Goal: Task Accomplishment & Management: Manage account settings

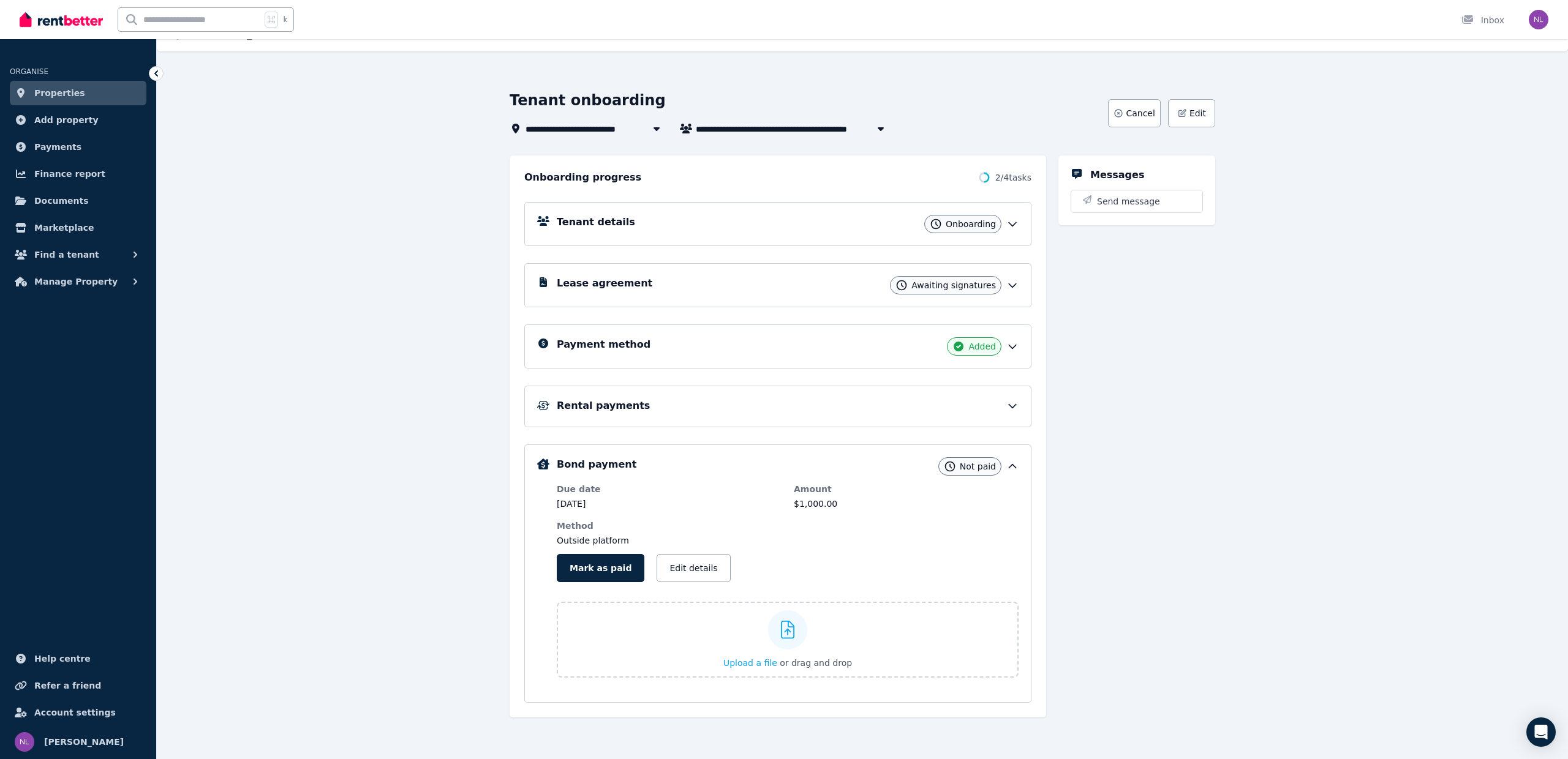
scroll to position [22, 0]
click at [1011, 282] on icon at bounding box center [1013, 285] width 12 height 12
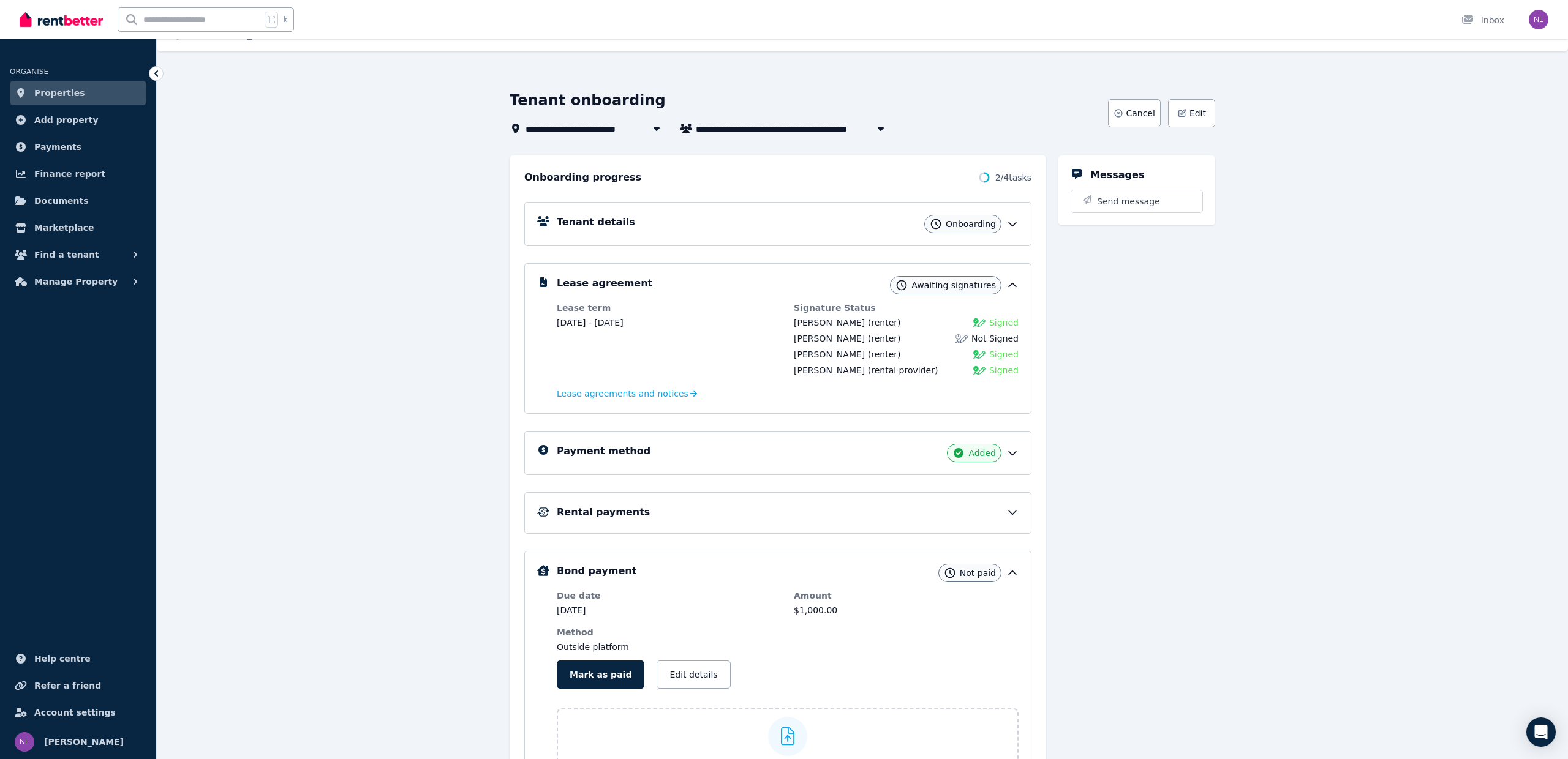
click at [1011, 223] on icon at bounding box center [1013, 224] width 12 height 12
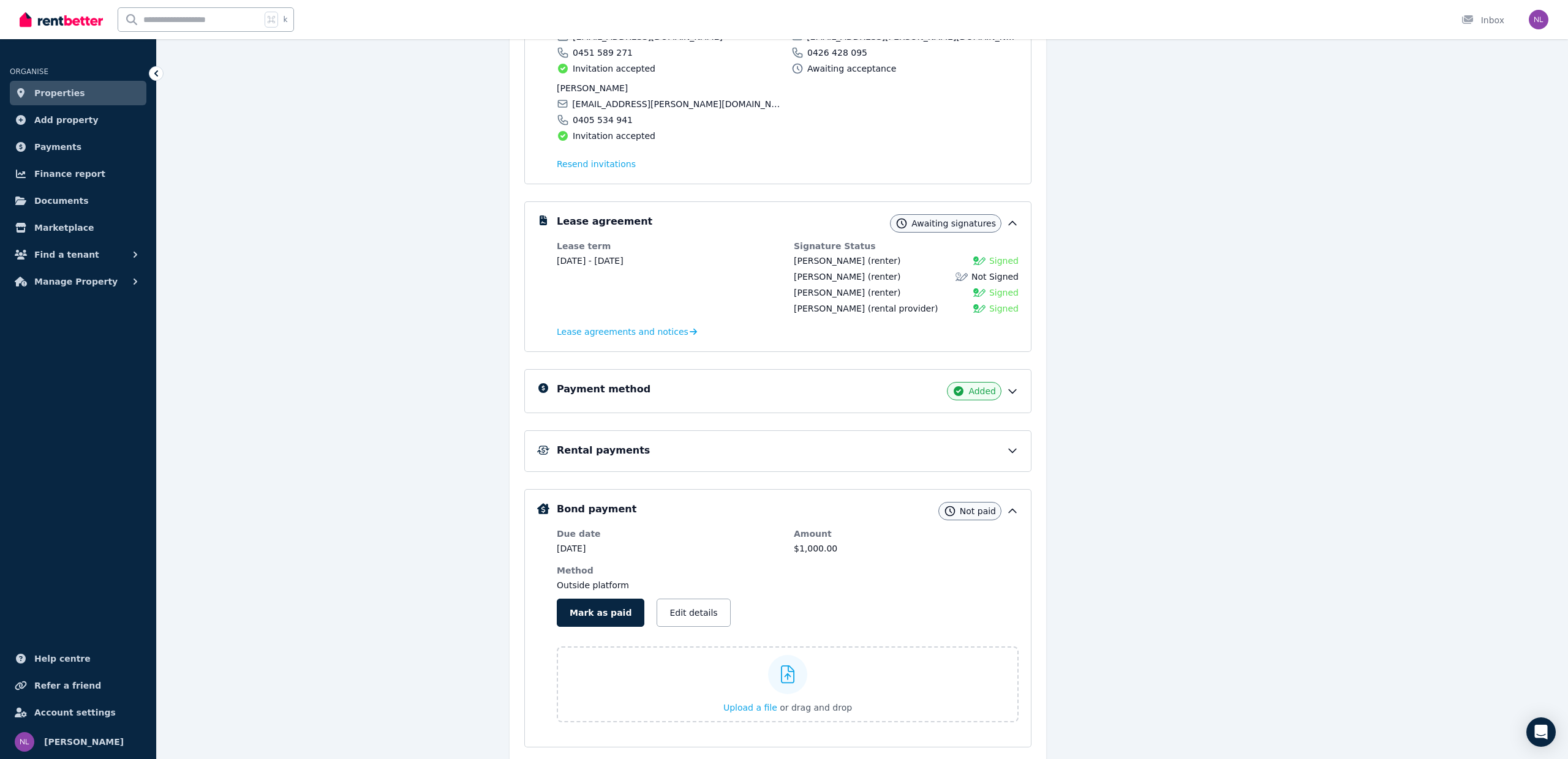
scroll to position [248, 0]
click at [1019, 450] on div "Rental payments" at bounding box center [778, 451] width 507 height 42
click at [1007, 449] on icon at bounding box center [1013, 450] width 12 height 12
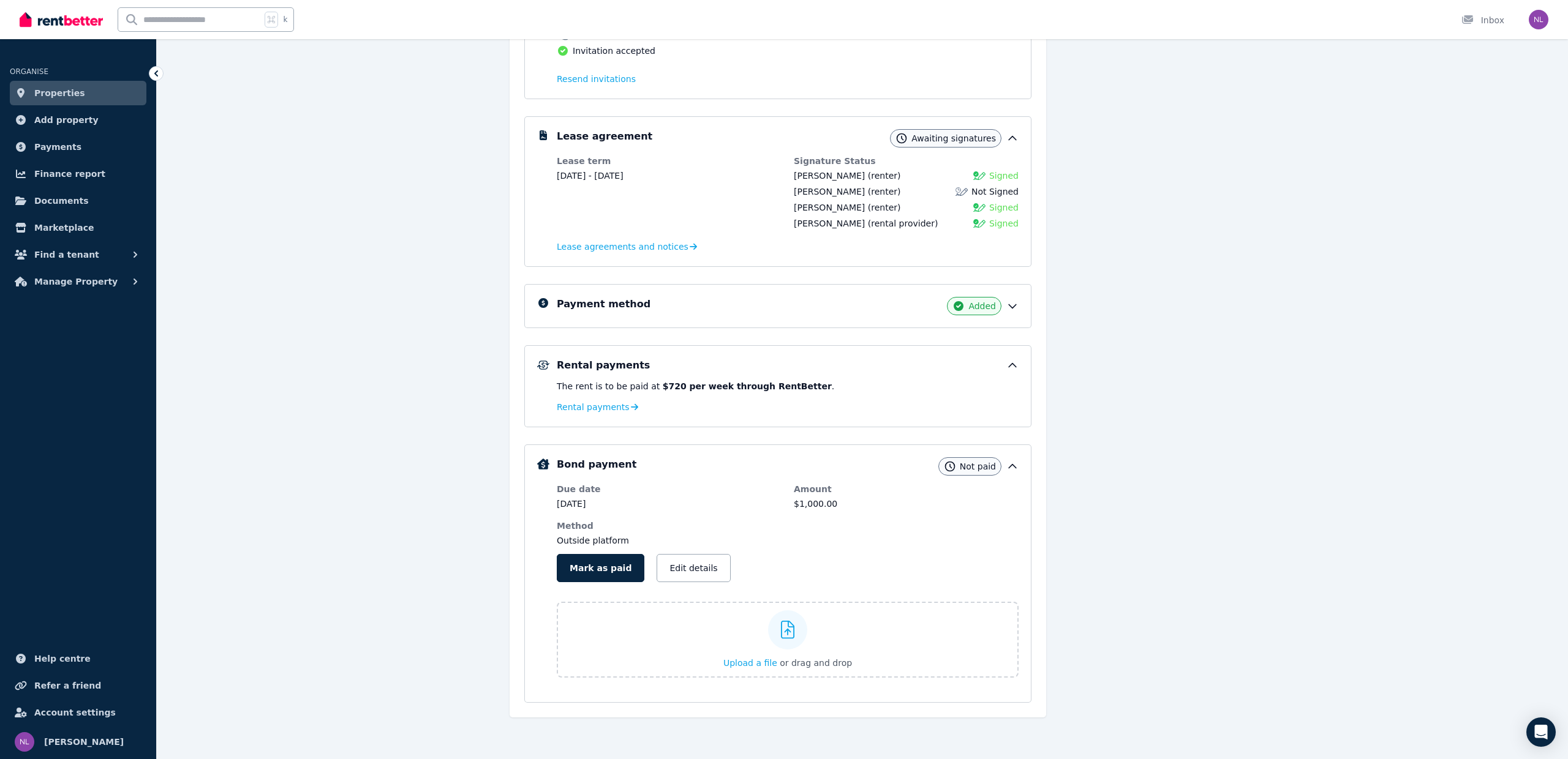
scroll to position [333, 0]
click at [636, 242] on span "Lease agreements and notices" at bounding box center [623, 246] width 132 height 12
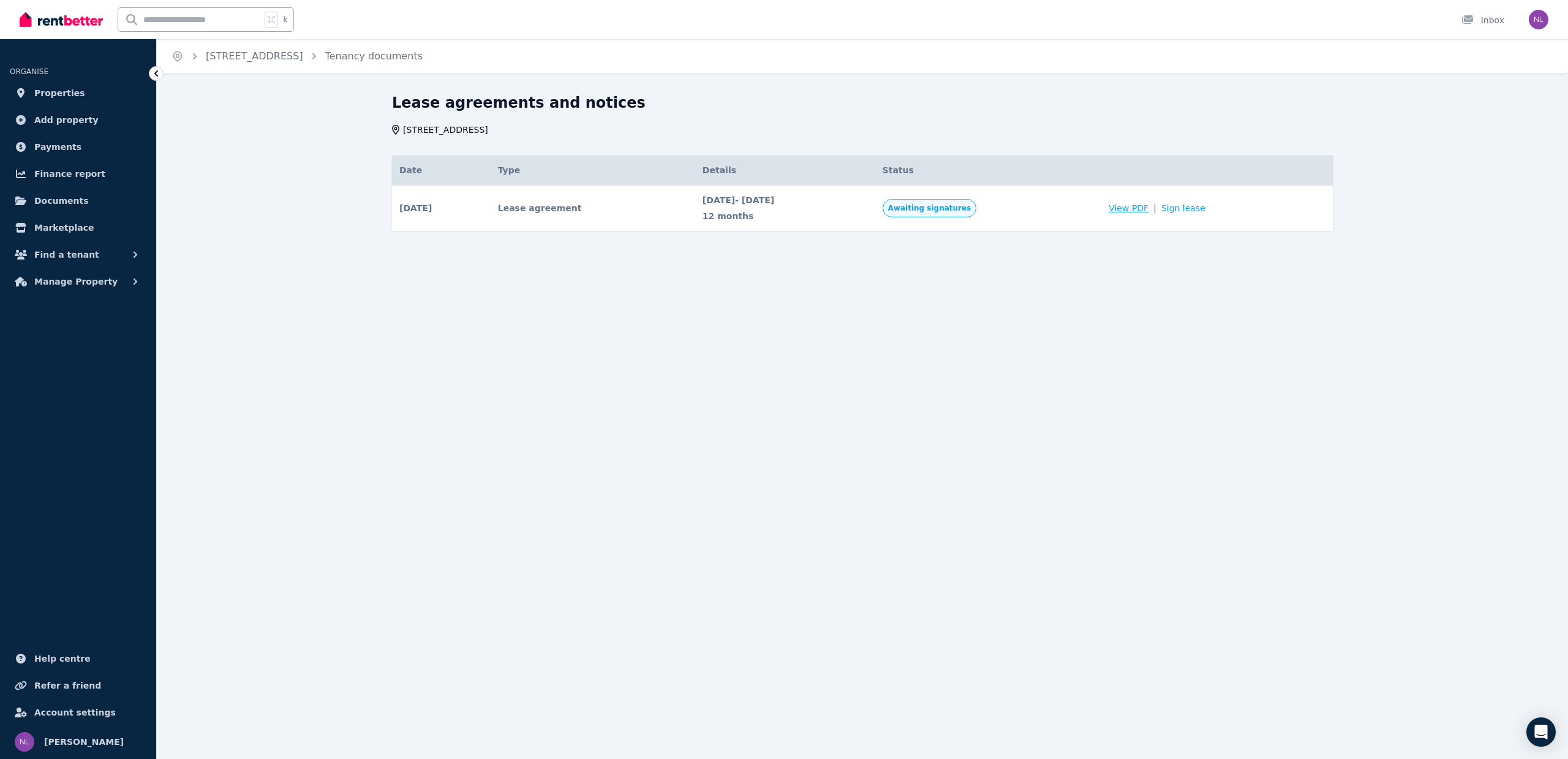
click at [1138, 205] on span "View PDF" at bounding box center [1128, 208] width 40 height 12
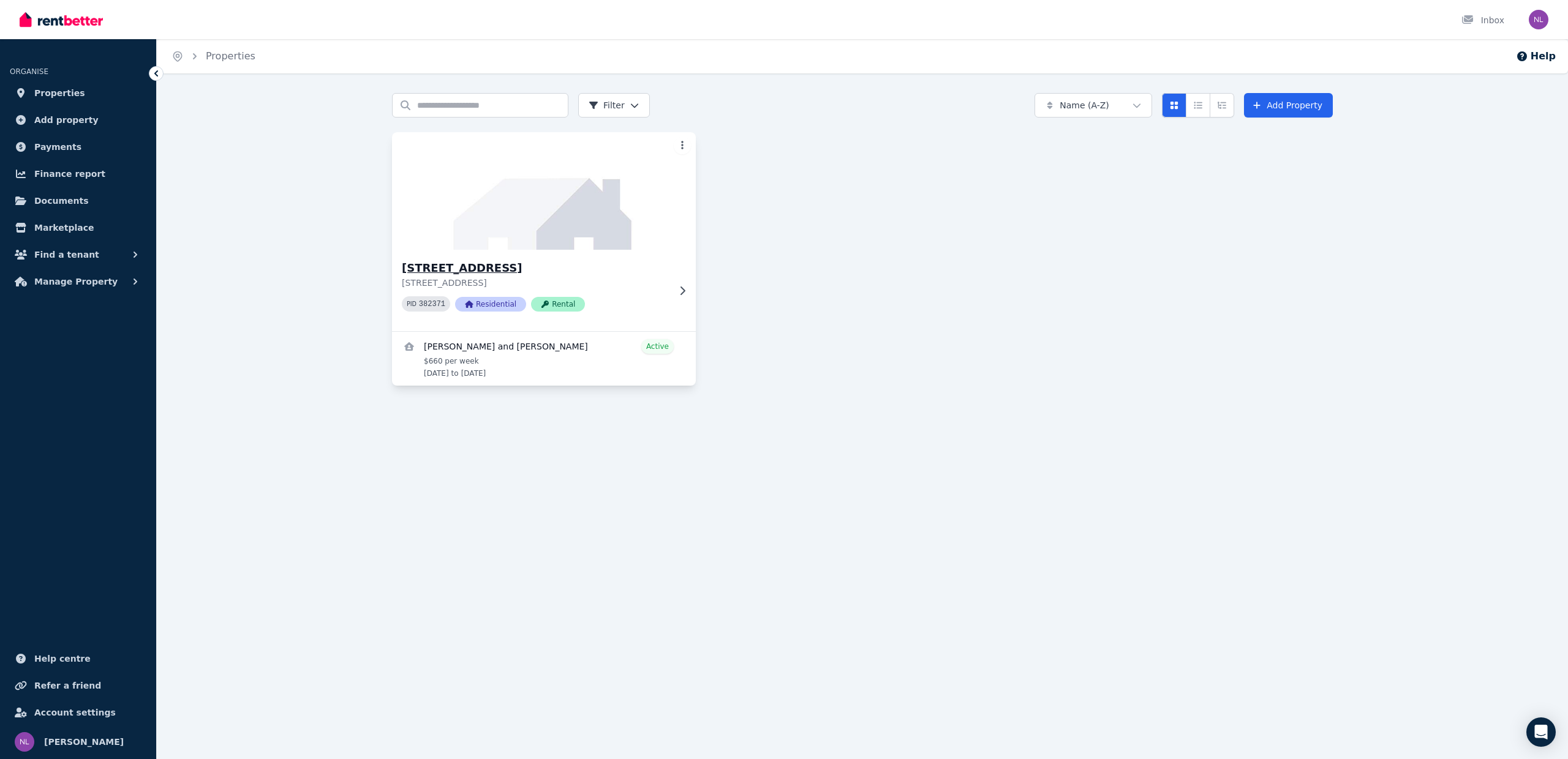
click at [679, 286] on icon at bounding box center [682, 291] width 12 height 10
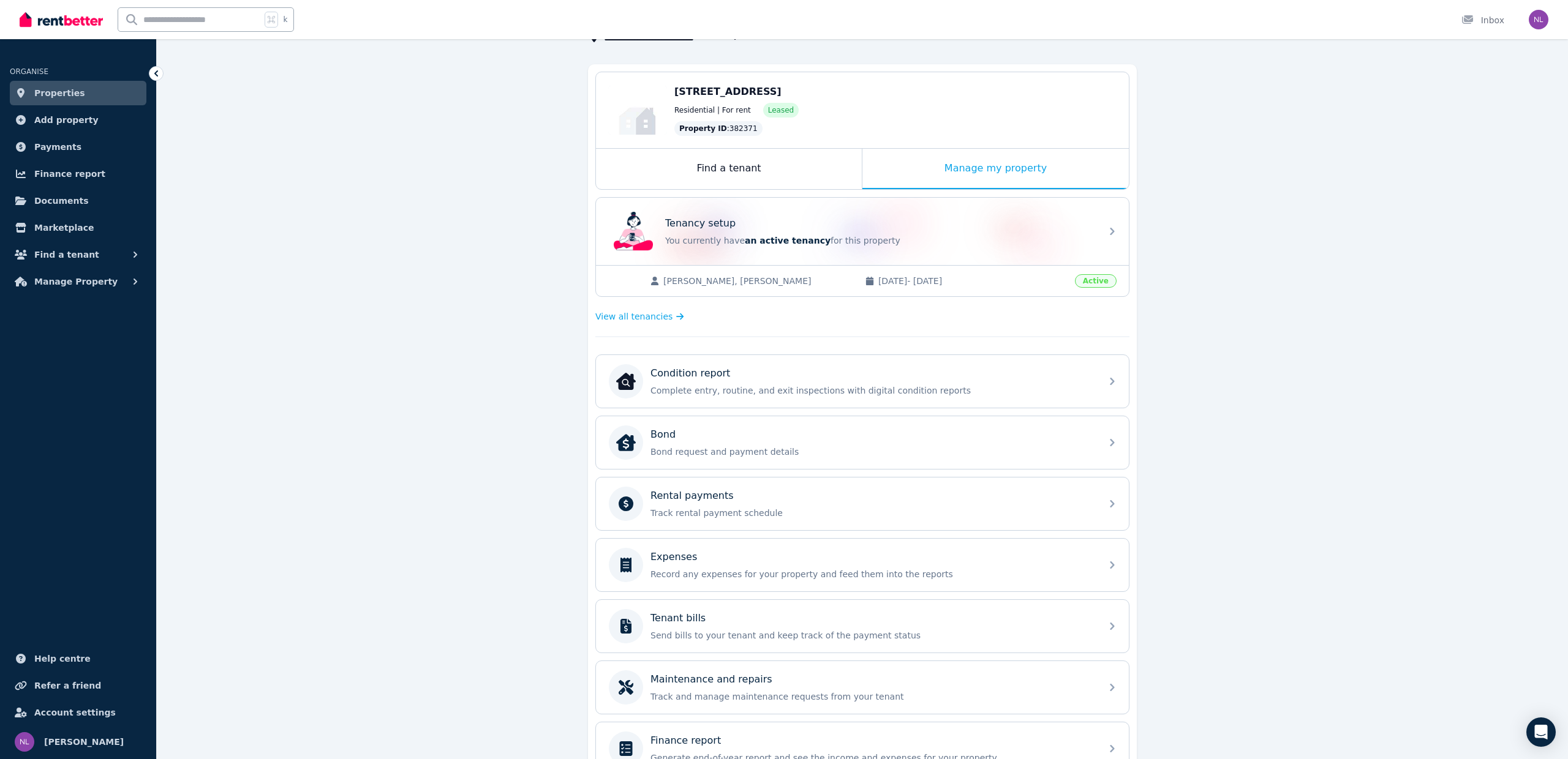
scroll to position [95, 0]
click at [621, 314] on span "View all tenancies" at bounding box center [634, 315] width 77 height 12
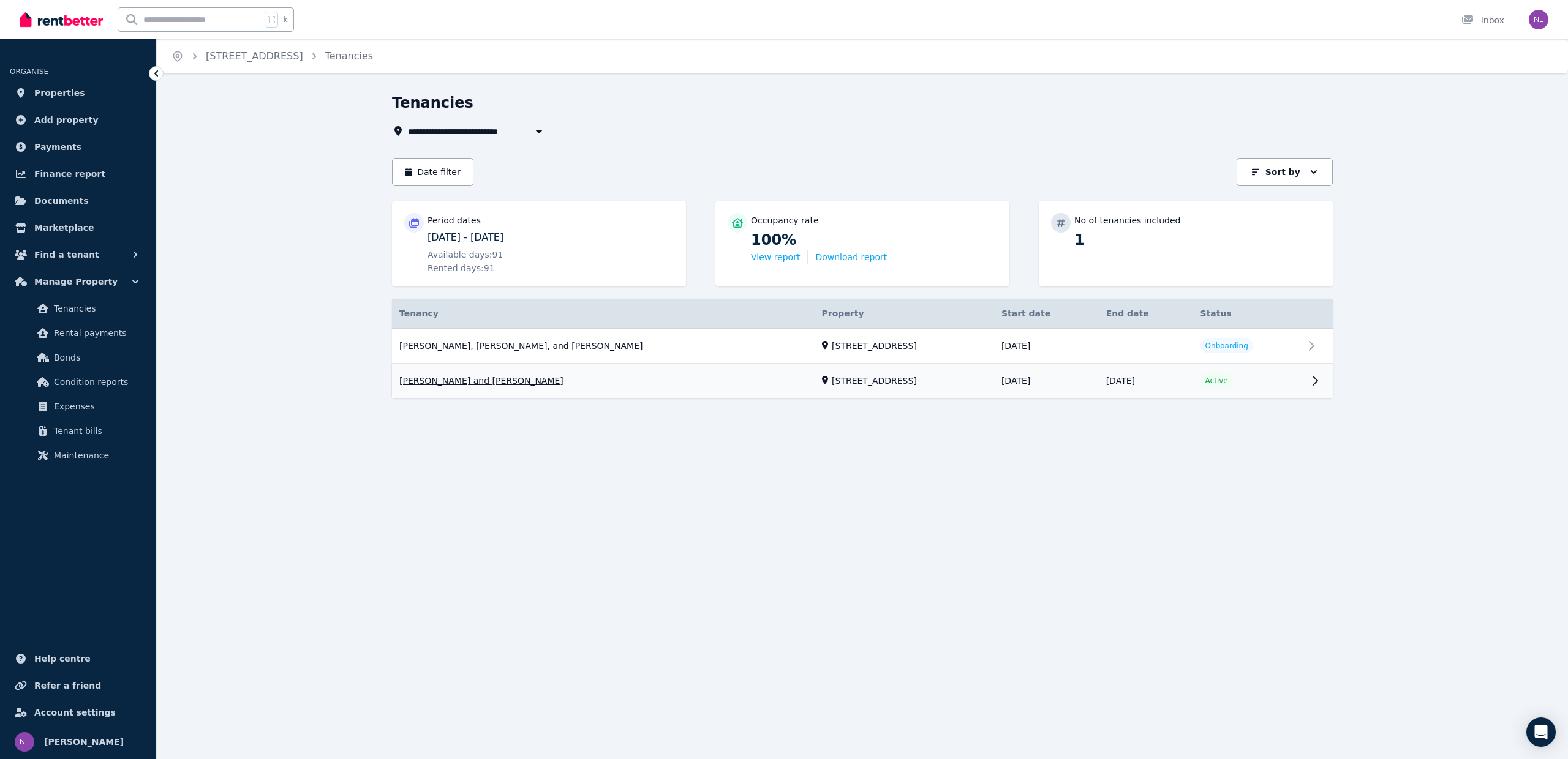
click at [1312, 364] on link "View property details" at bounding box center [862, 381] width 941 height 34
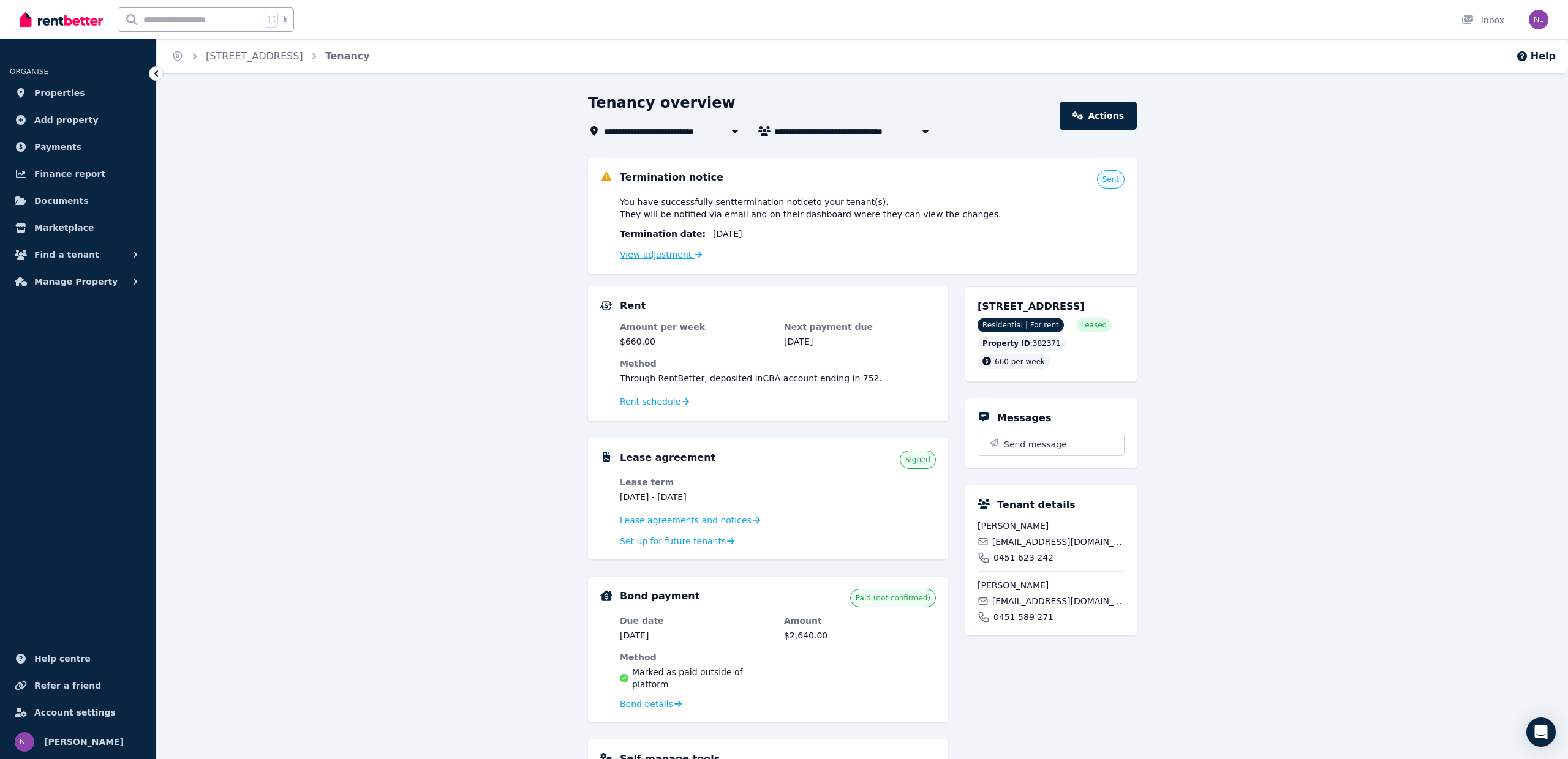
click at [668, 256] on link "View adjustment" at bounding box center [661, 254] width 82 height 10
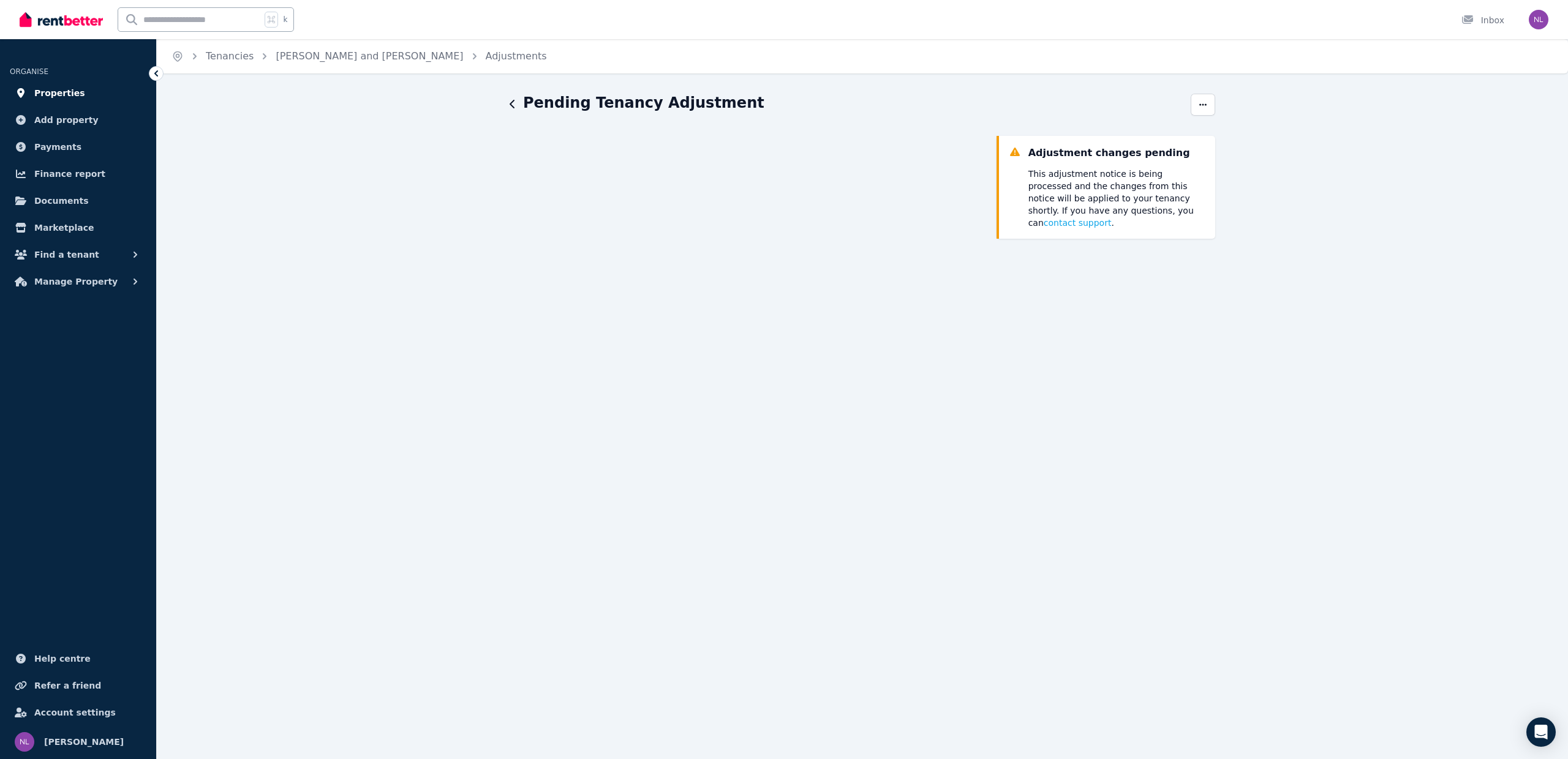
click at [59, 92] on span "Properties" at bounding box center [60, 93] width 51 height 15
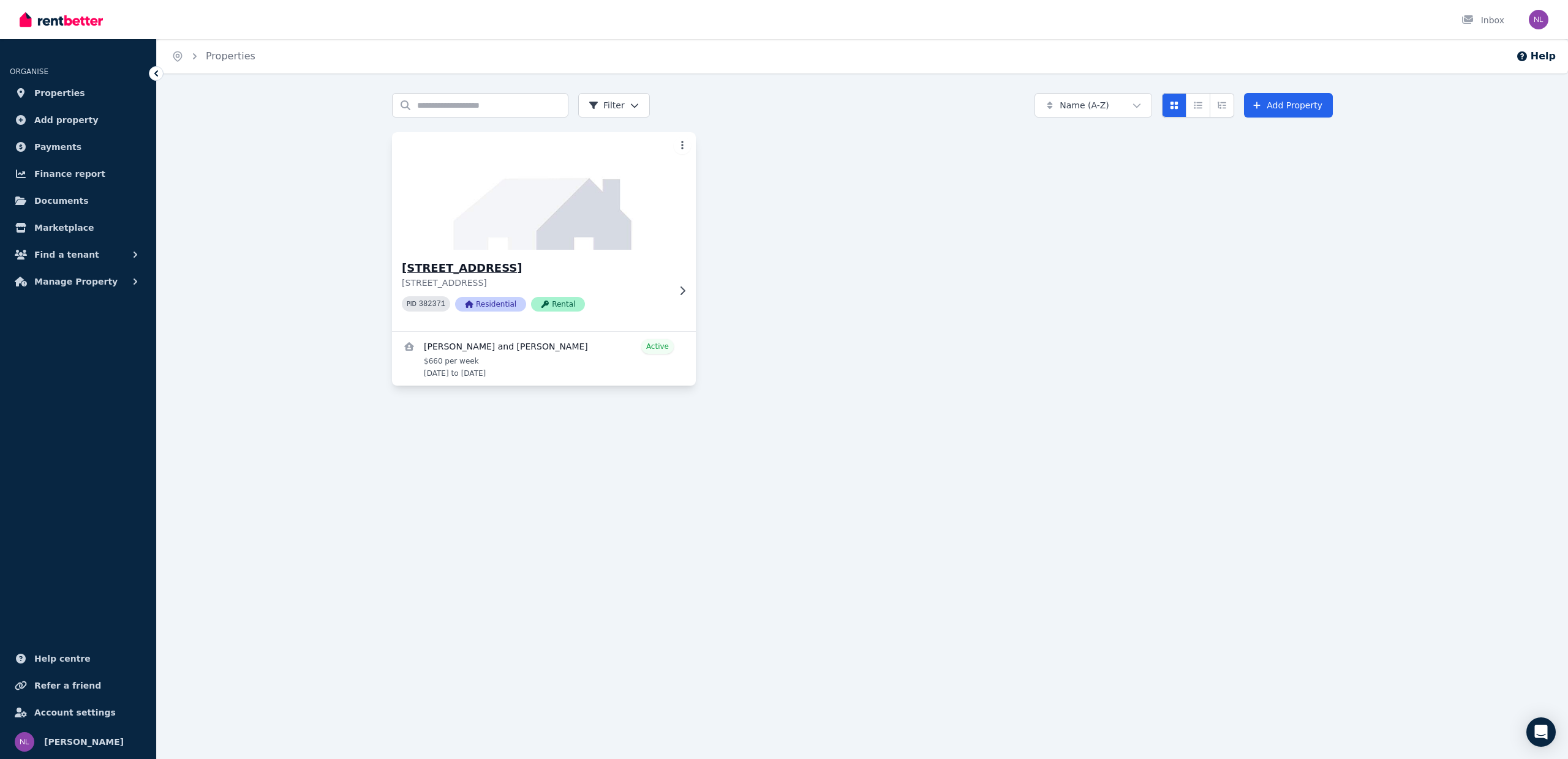
click at [679, 286] on icon at bounding box center [682, 291] width 12 height 10
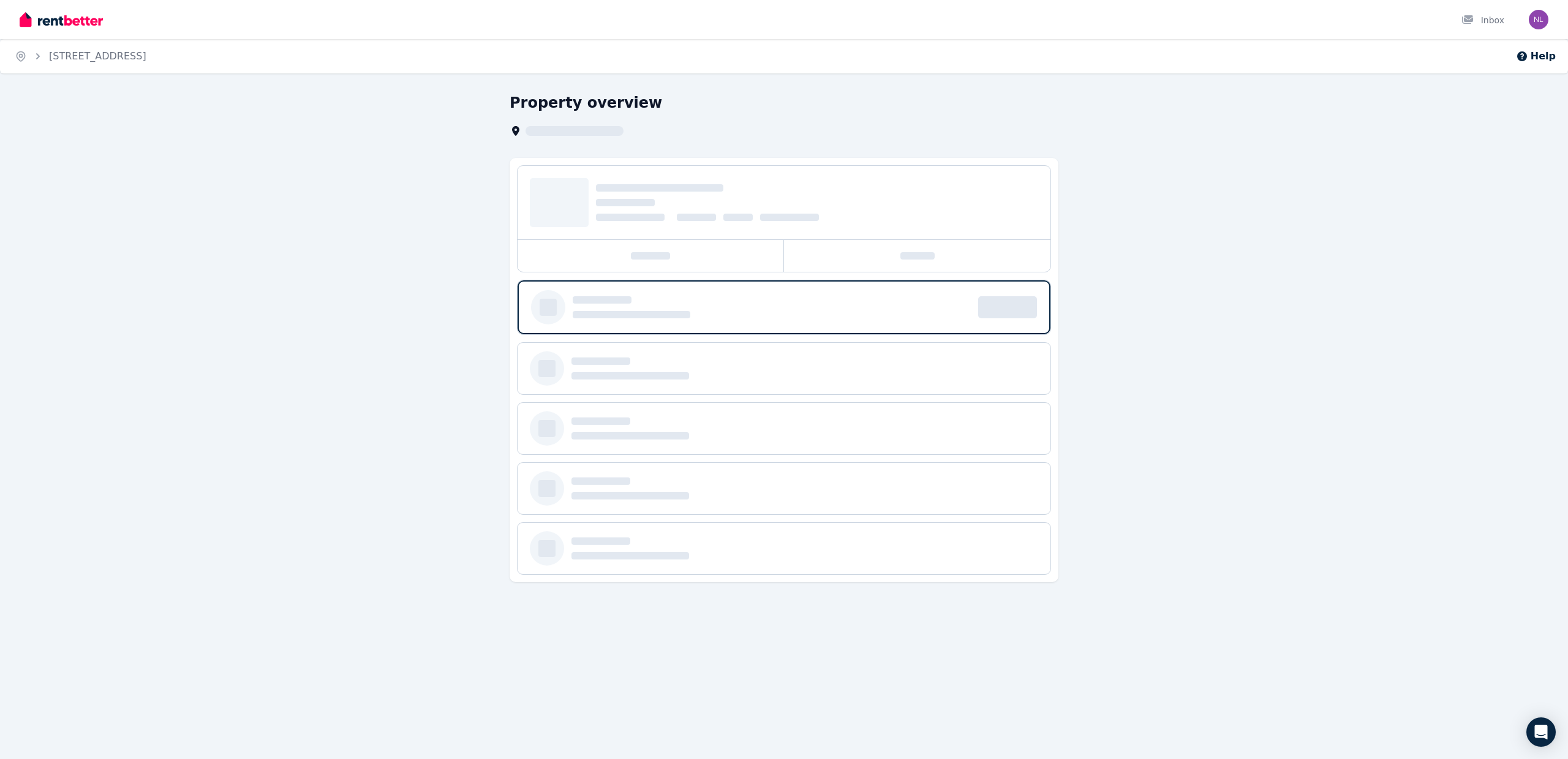
scroll to position [0, 1]
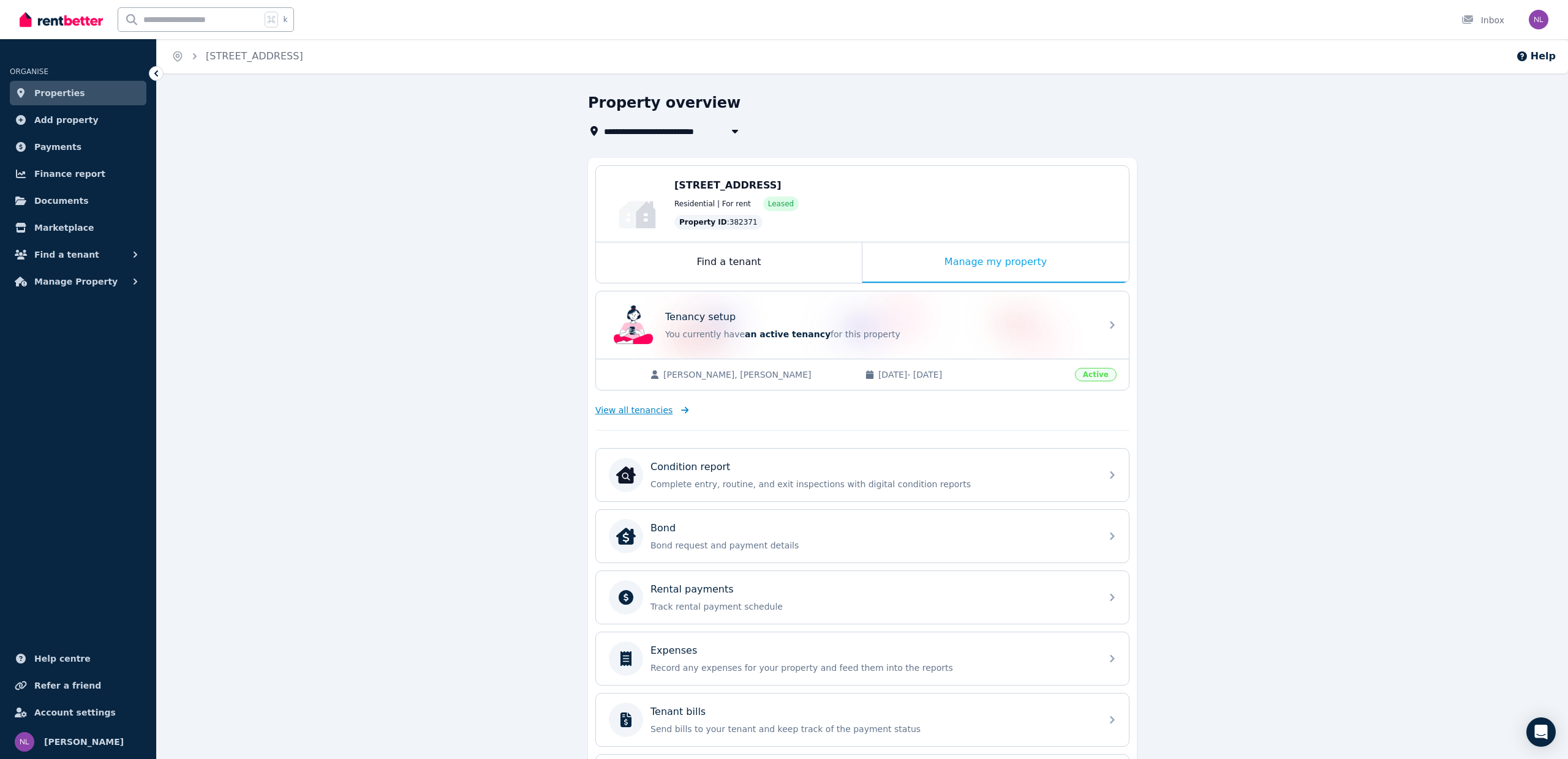
click at [653, 407] on span "View all tenancies" at bounding box center [634, 410] width 77 height 12
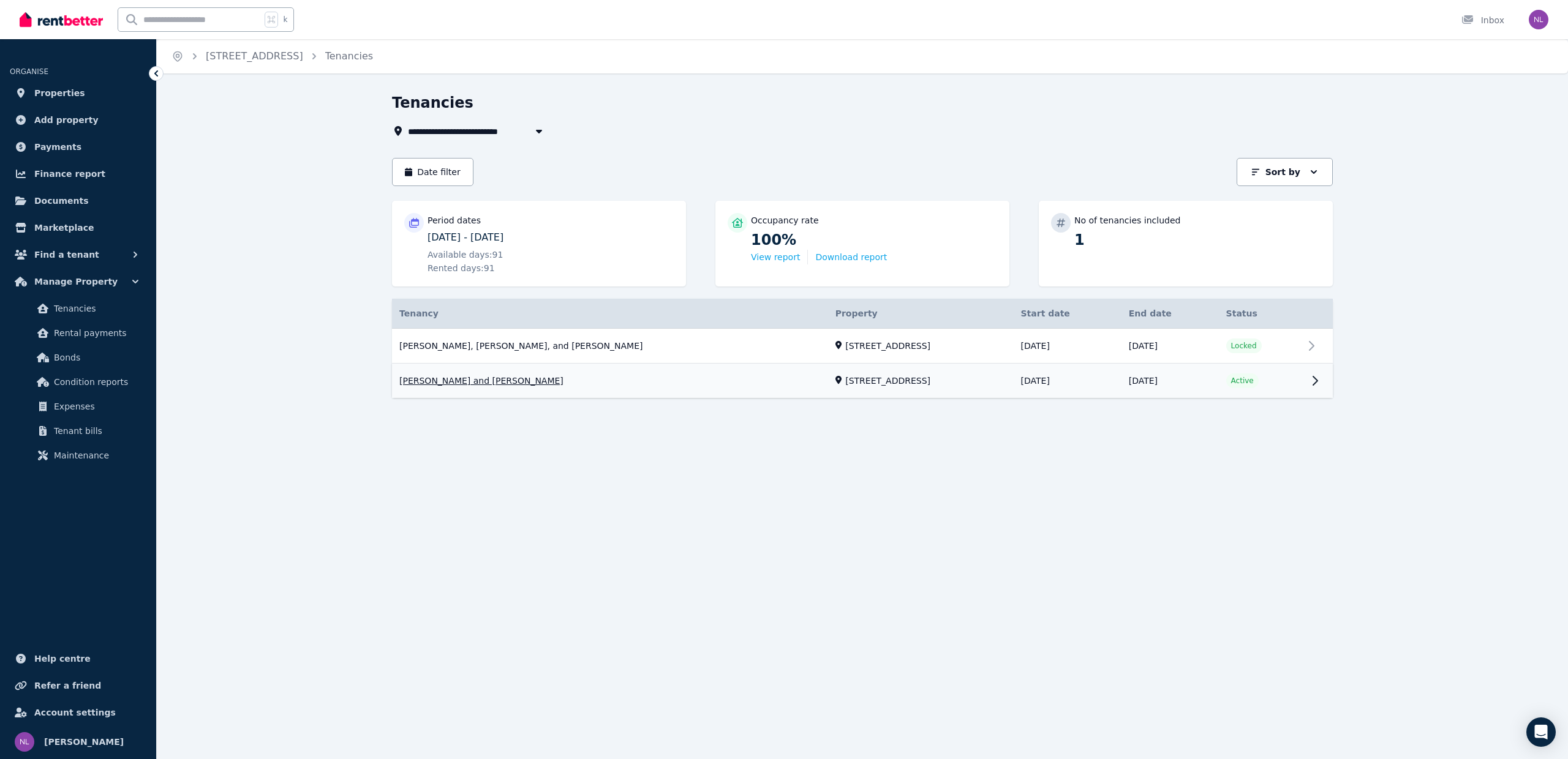
click at [820, 364] on link "View property details" at bounding box center [862, 381] width 941 height 34
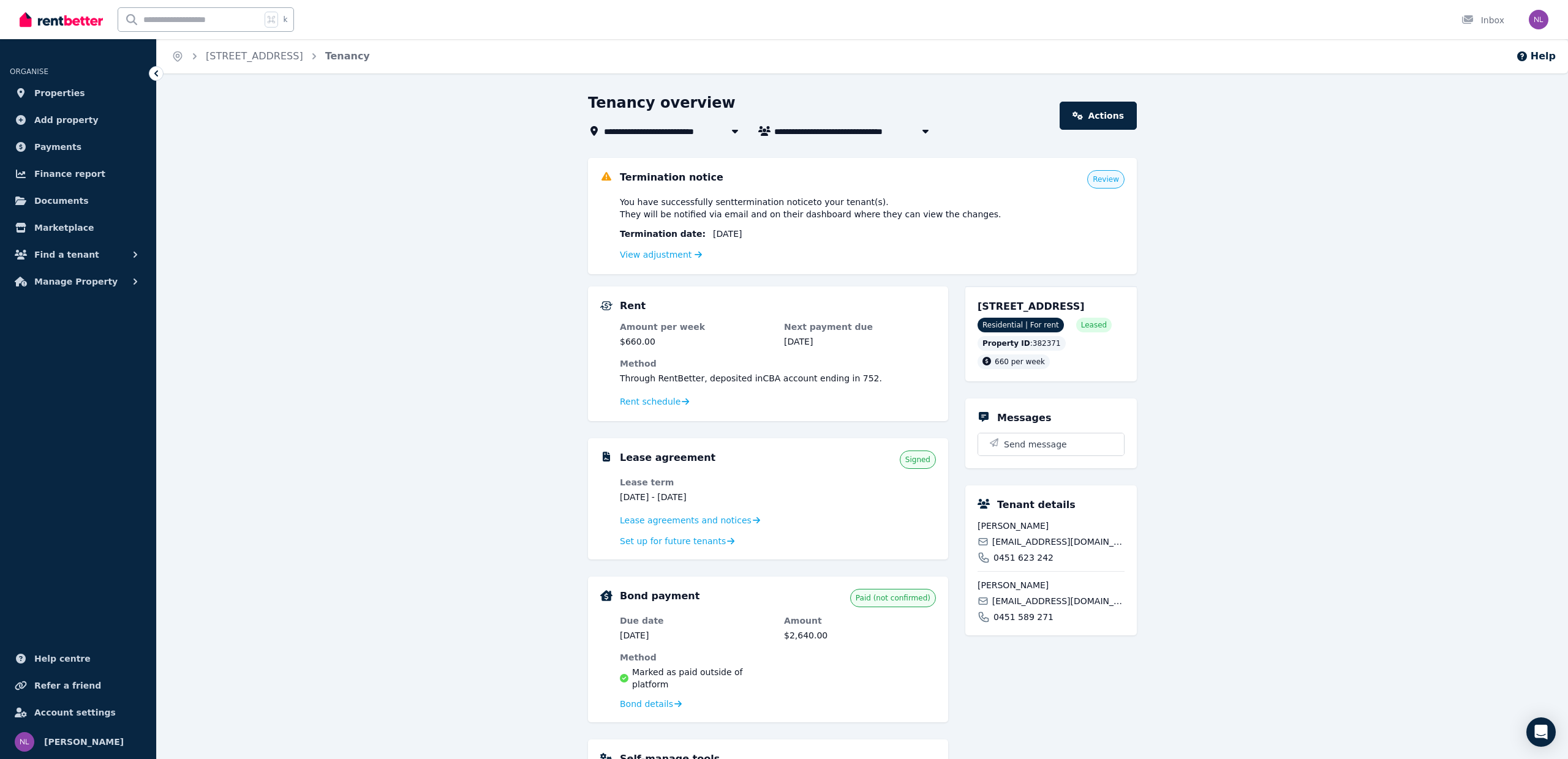
click at [915, 130] on button "button" at bounding box center [925, 131] width 22 height 15
type input "**********"
click at [820, 157] on span "[PERSON_NAME], [PERSON_NAME], and [PERSON_NAME]" at bounding box center [848, 154] width 133 height 12
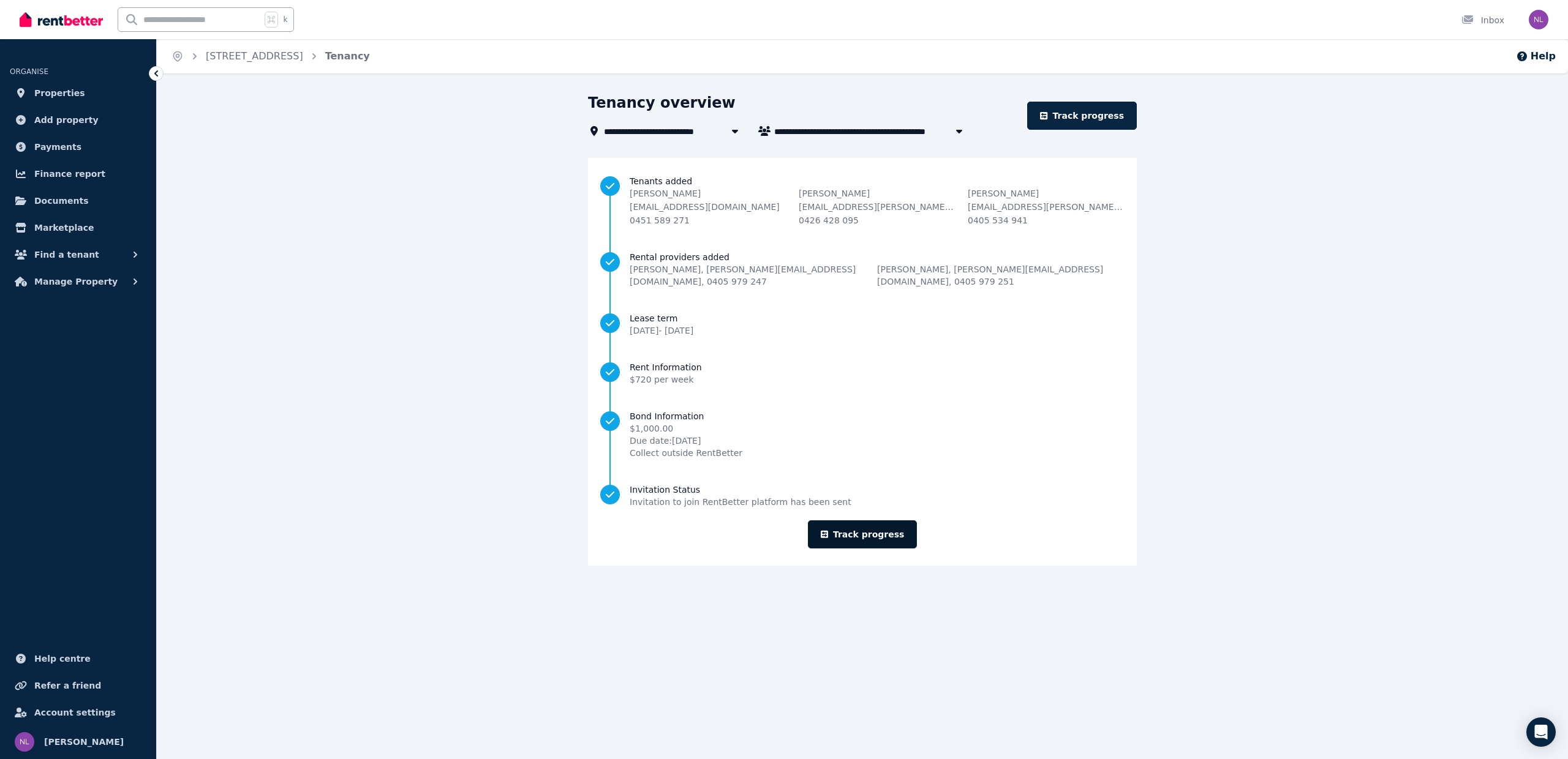
click at [865, 527] on link "Track progress" at bounding box center [863, 535] width 110 height 28
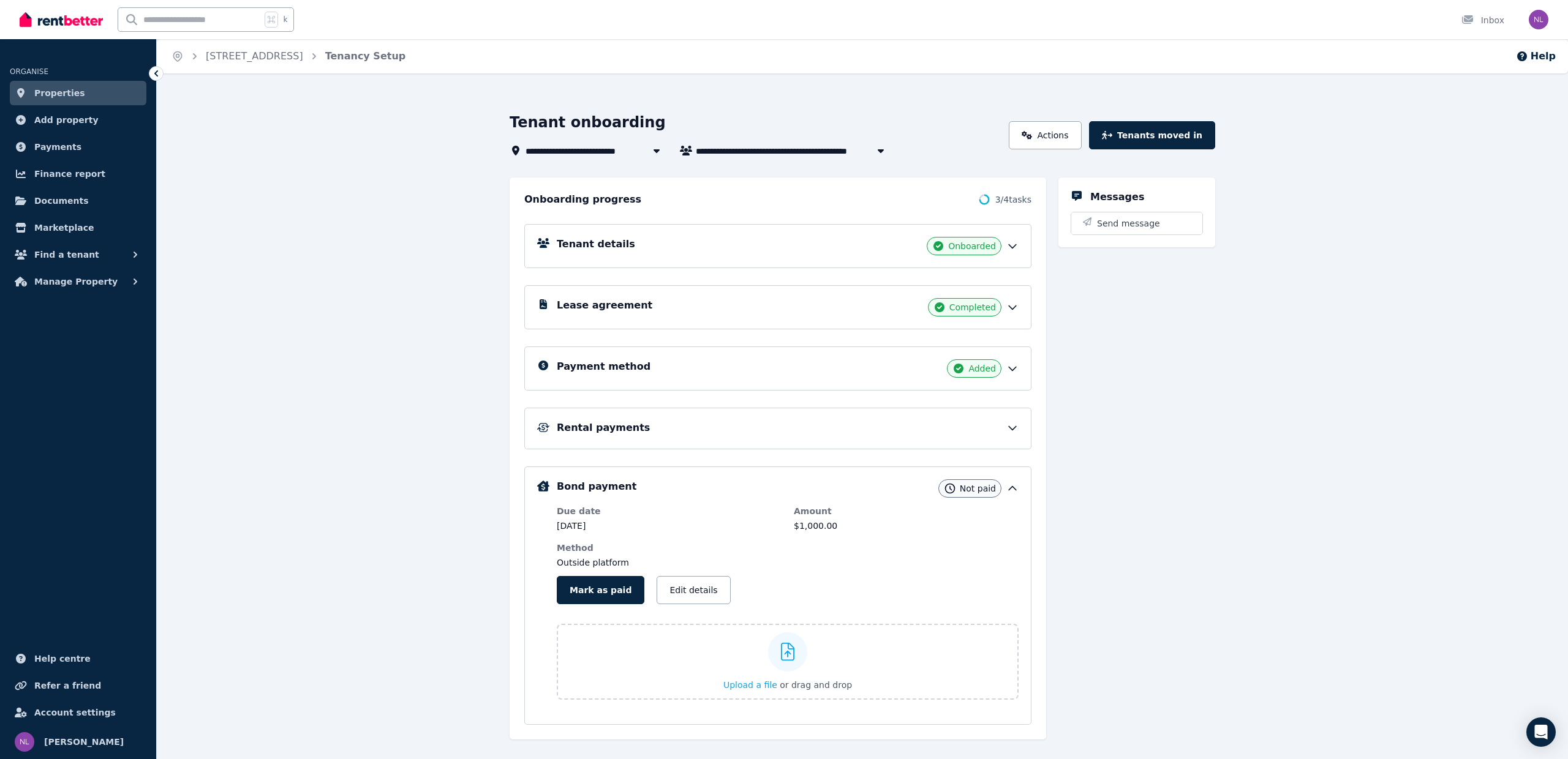
click at [1015, 367] on icon at bounding box center [1012, 369] width 7 height 4
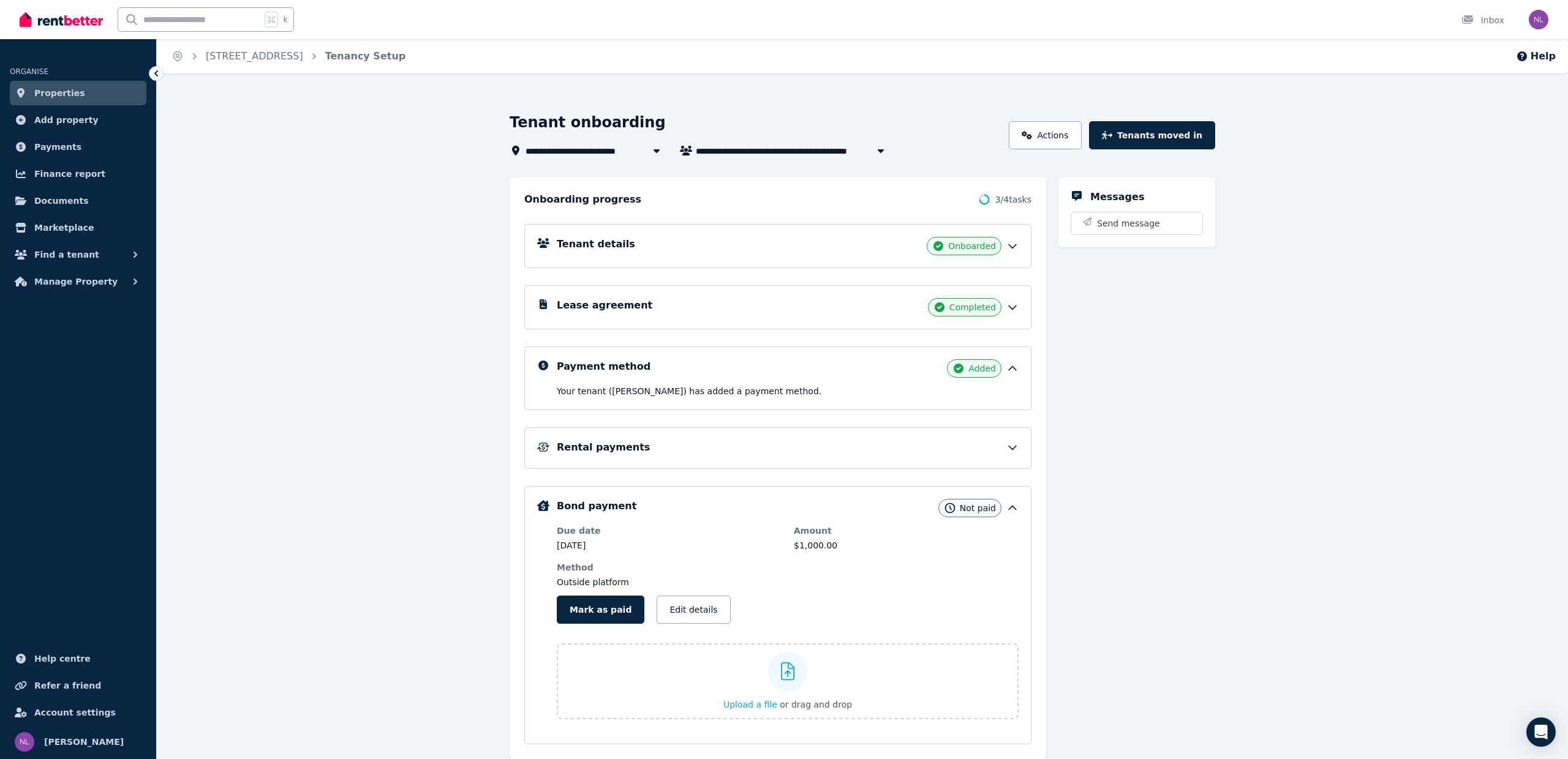
click at [1011, 306] on icon at bounding box center [1013, 307] width 12 height 12
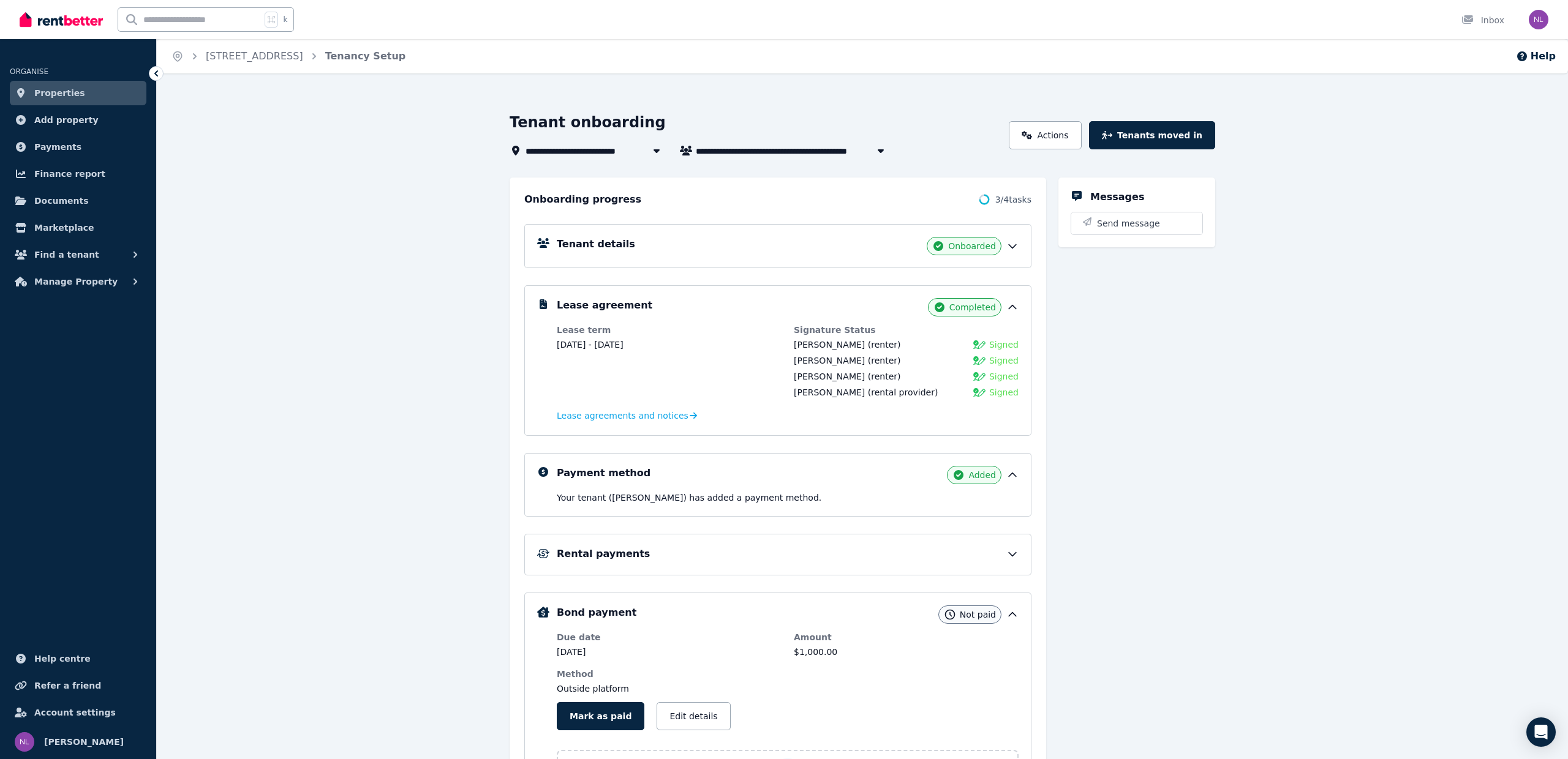
click at [1011, 246] on icon at bounding box center [1012, 246] width 7 height 4
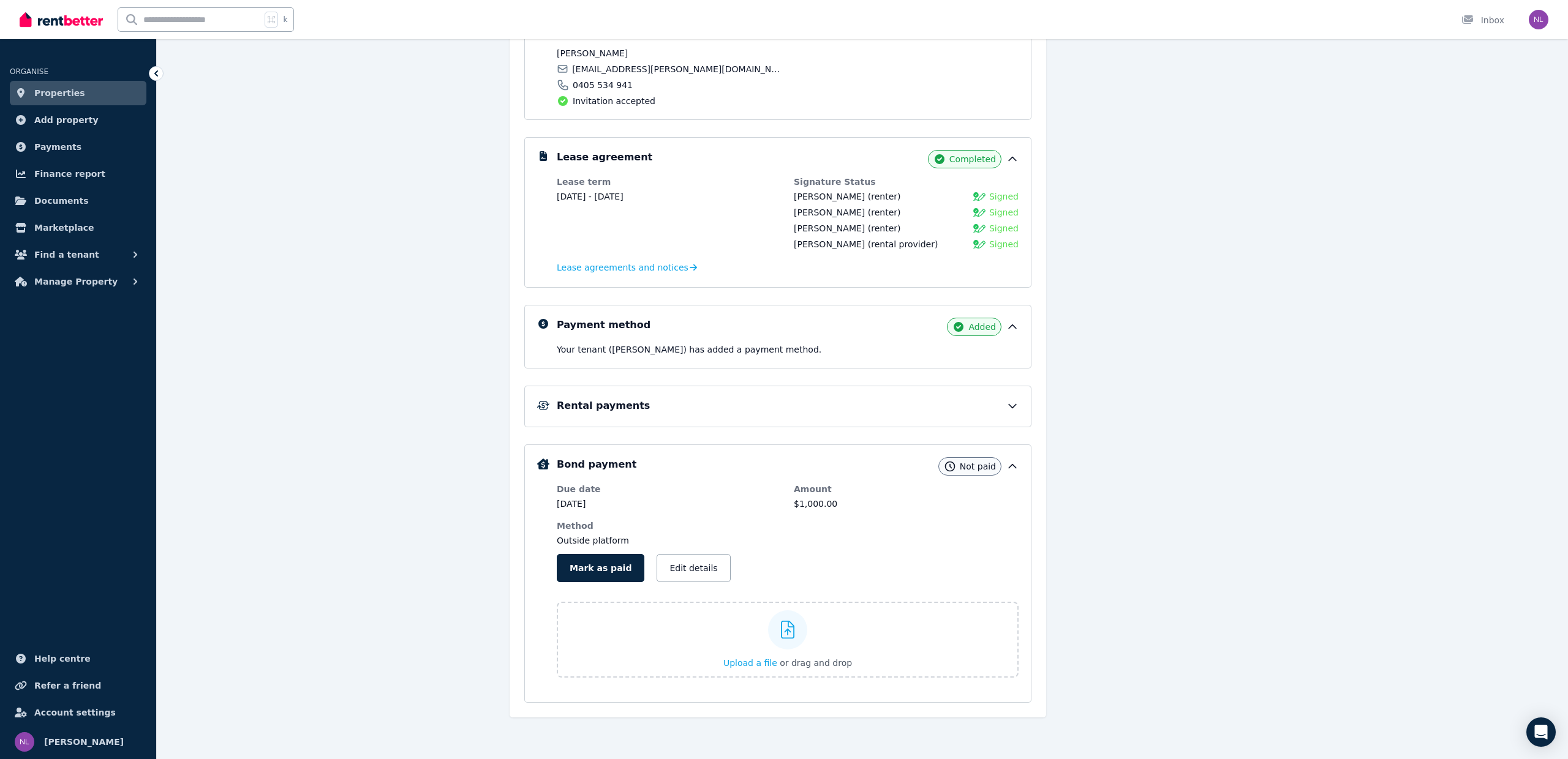
scroll to position [283, 0]
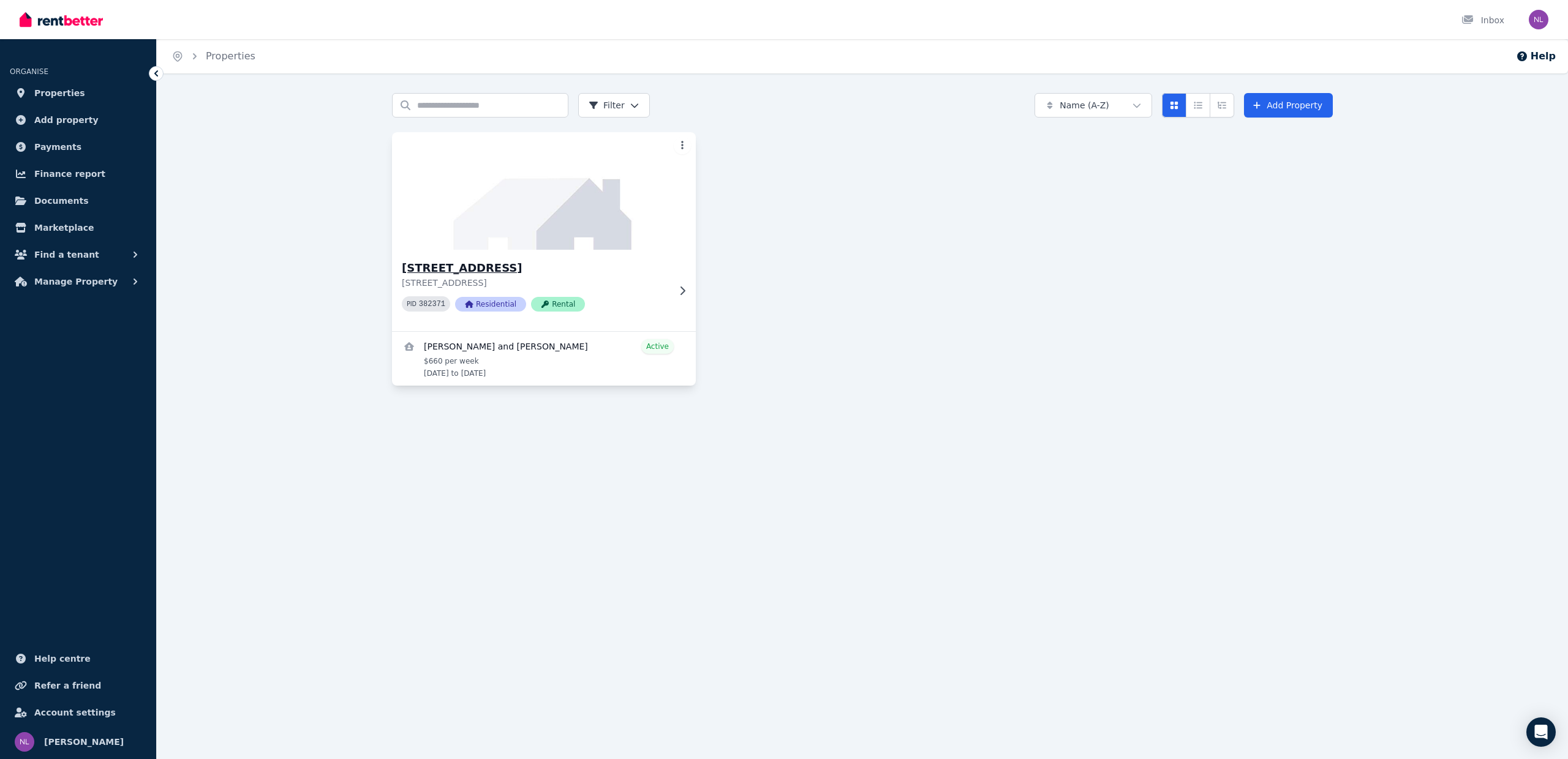
click at [671, 287] on div "[STREET_ADDRESS] PID 382371 Residential Rental" at bounding box center [544, 290] width 304 height 81
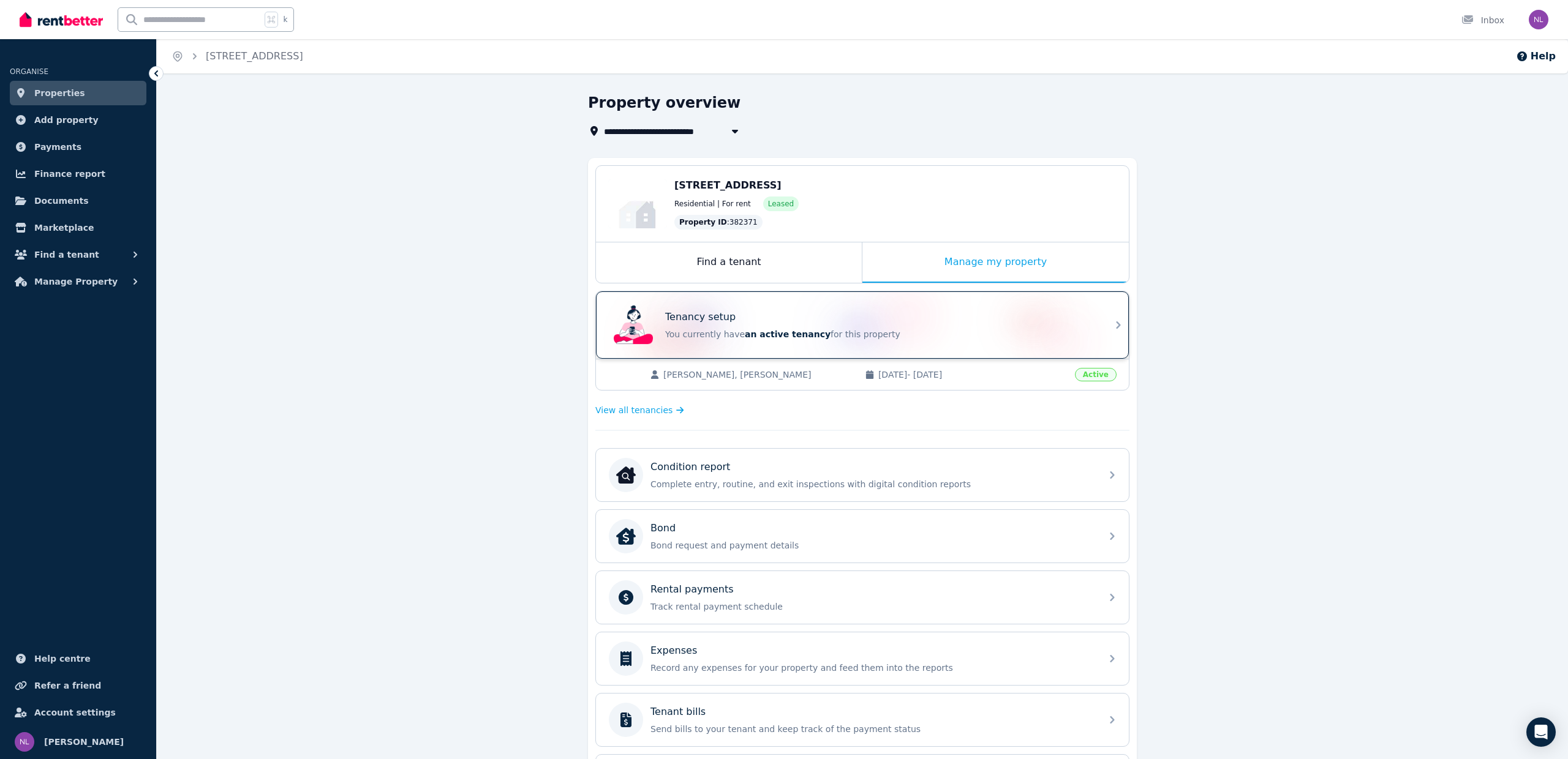
click at [1083, 330] on p "You currently have an active tenancy for this property" at bounding box center [880, 335] width 429 height 12
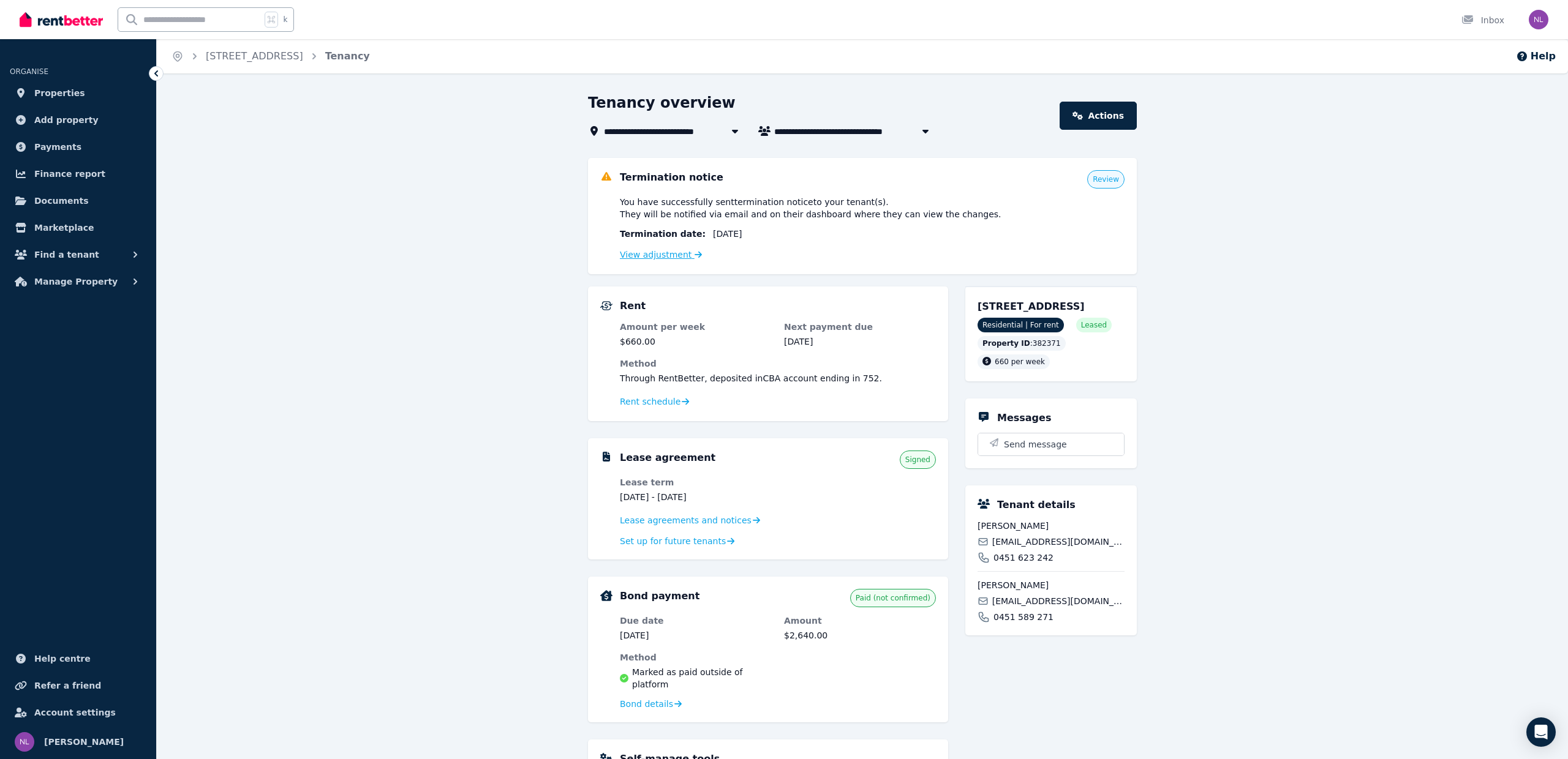
click at [668, 257] on link "View adjustment" at bounding box center [661, 254] width 82 height 10
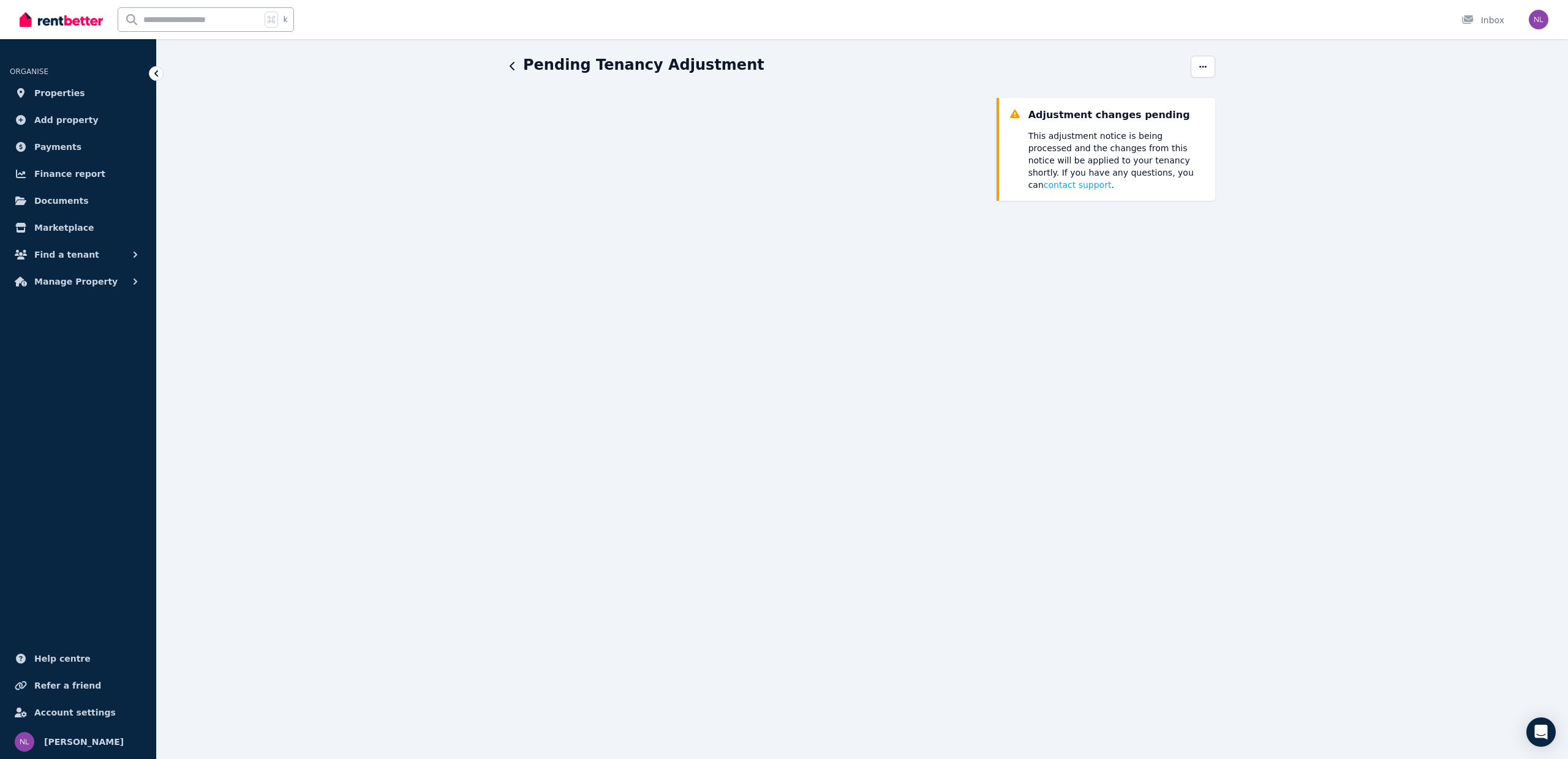
scroll to position [25, 0]
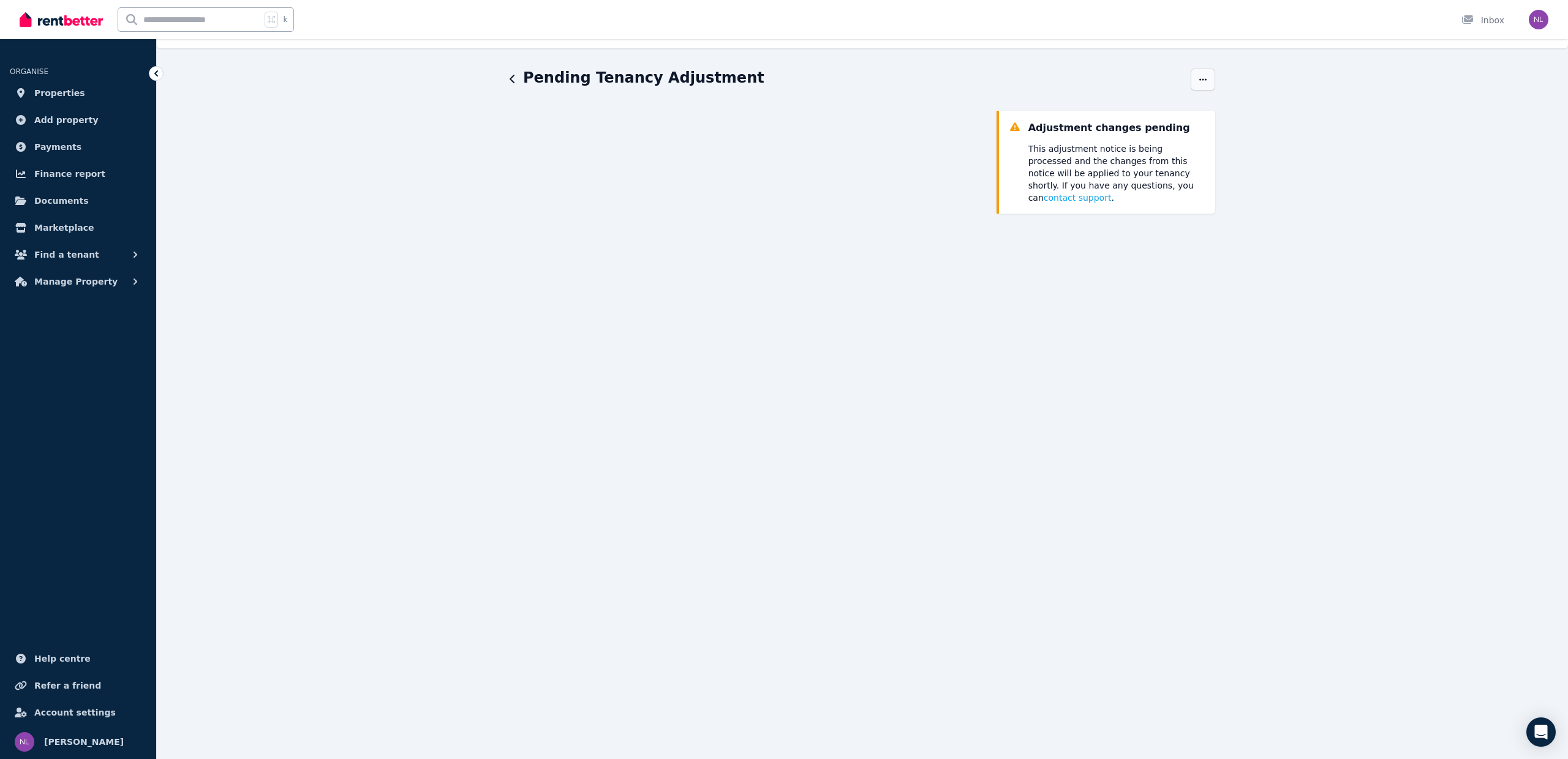
click at [1206, 79] on icon "button" at bounding box center [1203, 79] width 7 height 2
click at [514, 80] on icon "button" at bounding box center [513, 79] width 6 height 10
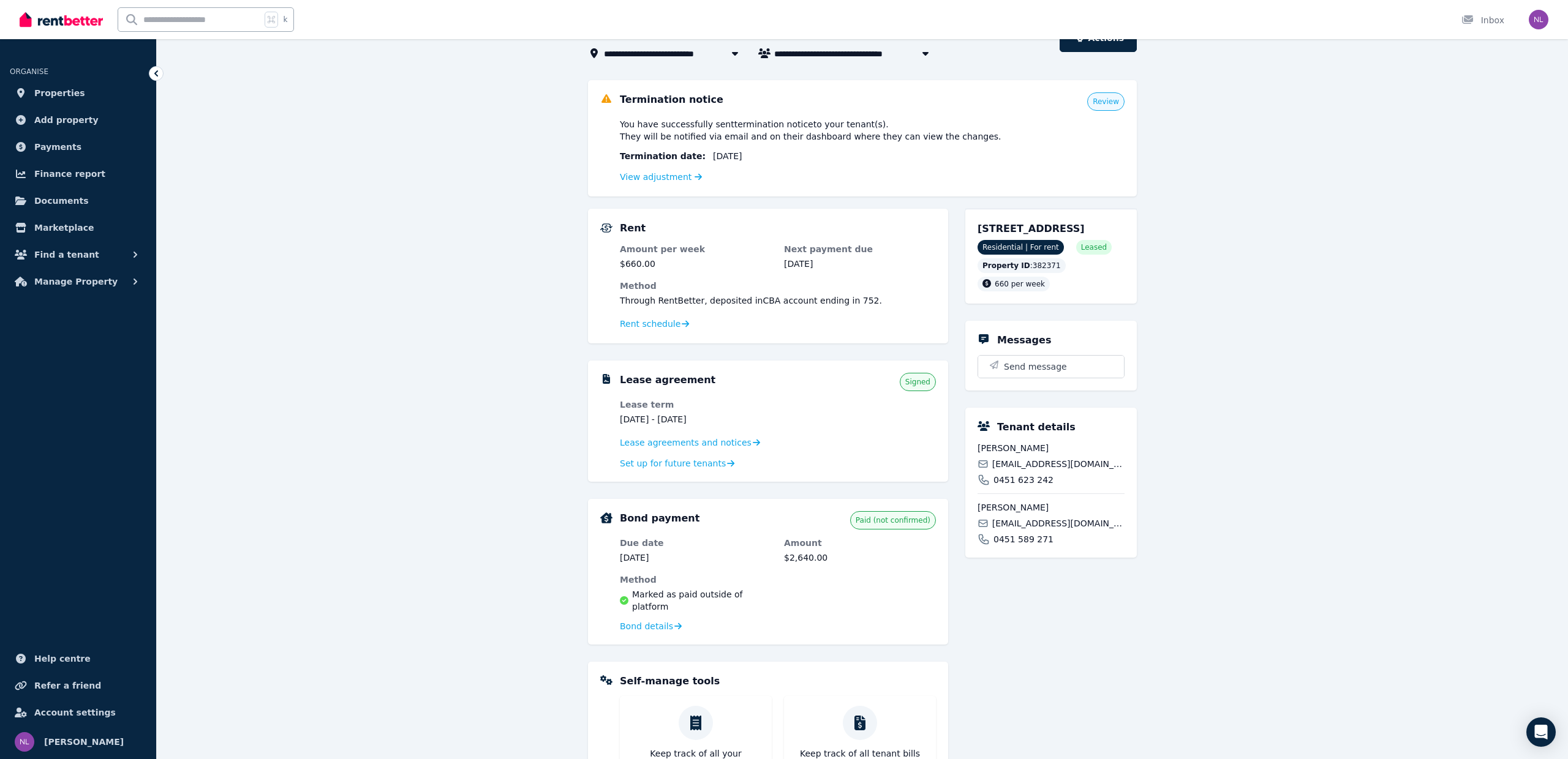
scroll to position [76, 0]
click at [692, 461] on span "Set up for future tenants" at bounding box center [673, 465] width 106 height 12
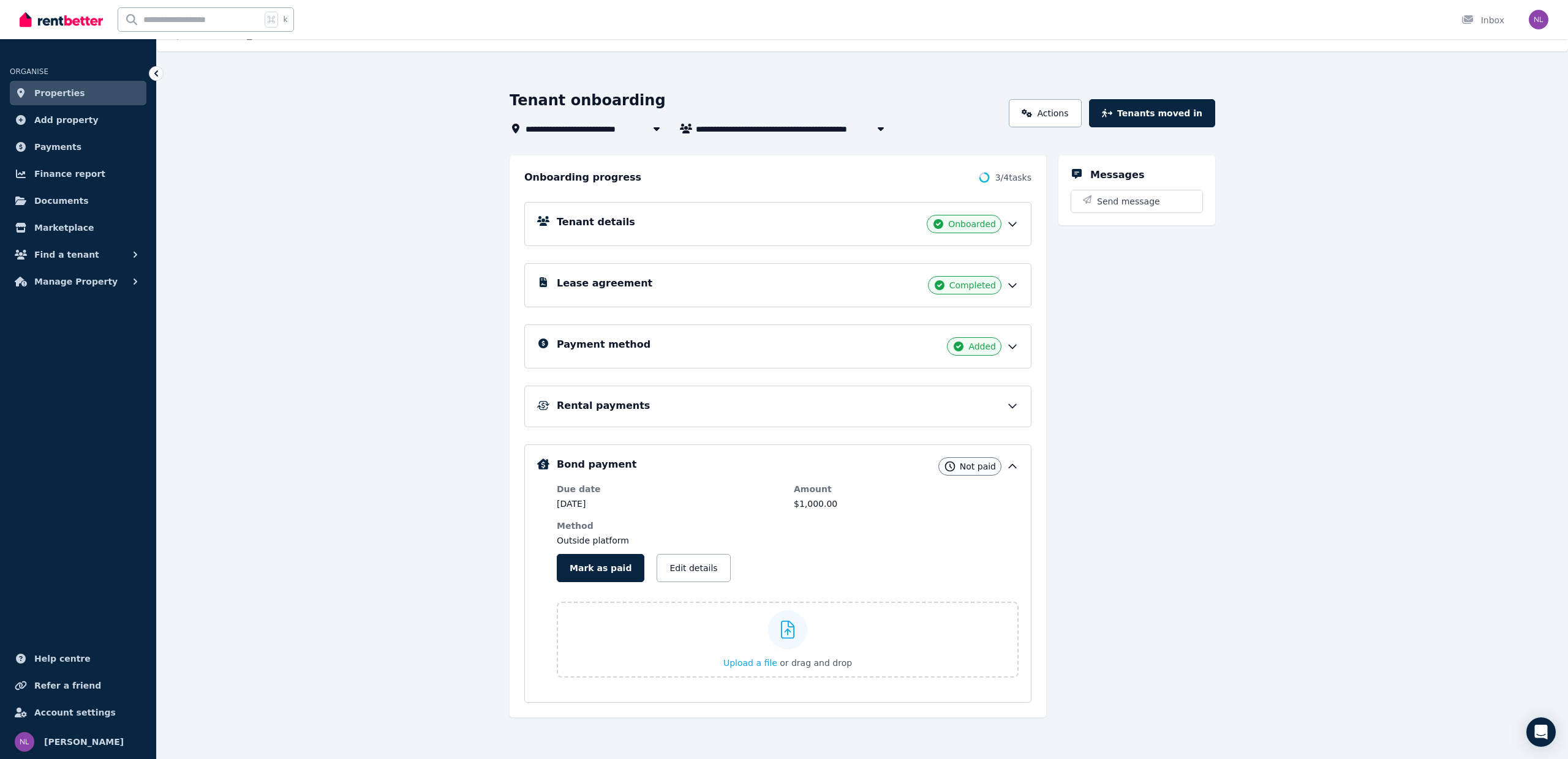
scroll to position [22, 0]
click at [1032, 112] on icon at bounding box center [1026, 113] width 10 height 9
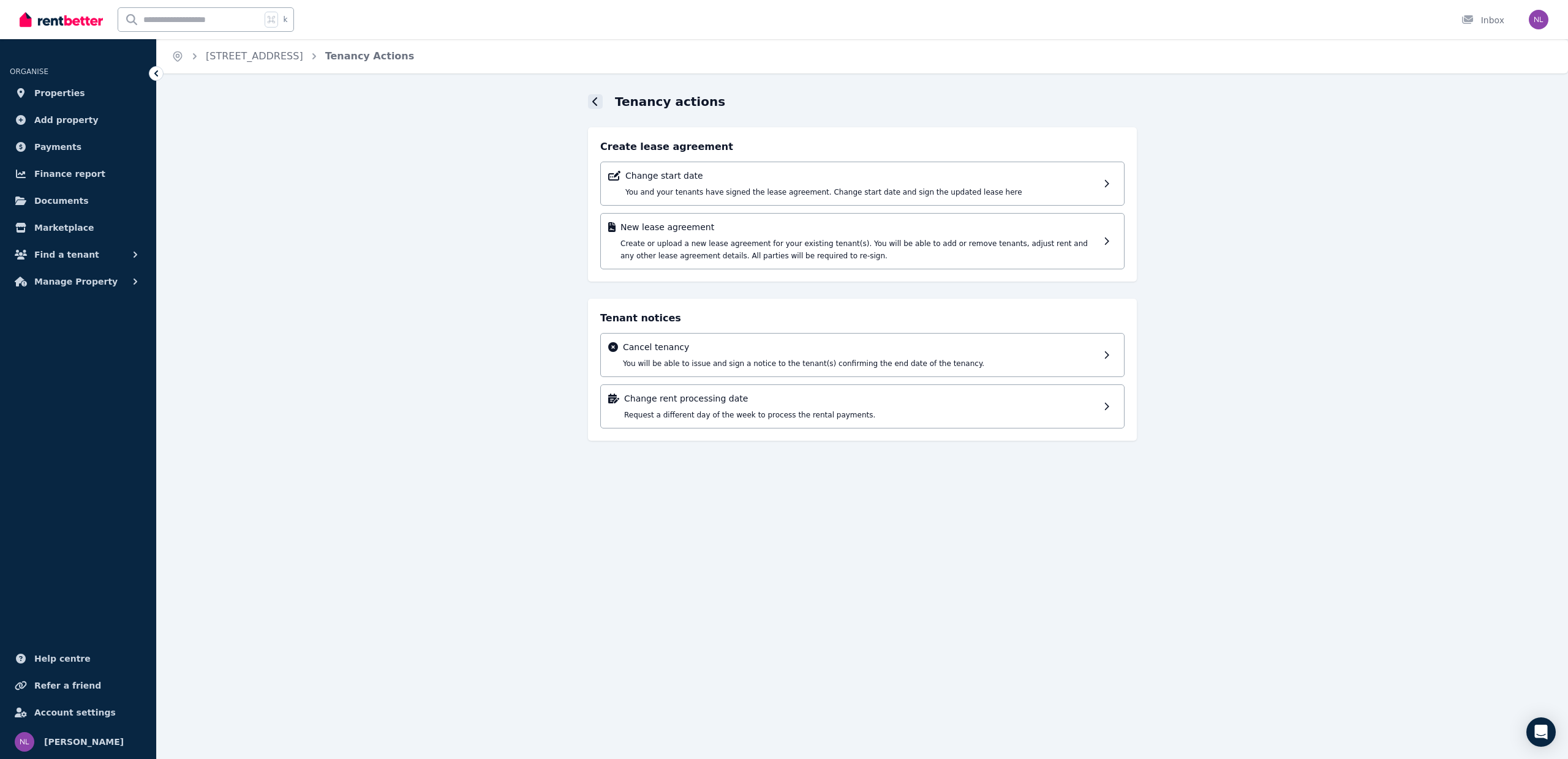
click at [594, 103] on icon at bounding box center [595, 102] width 5 height 9
